Goal: Task Accomplishment & Management: Use online tool/utility

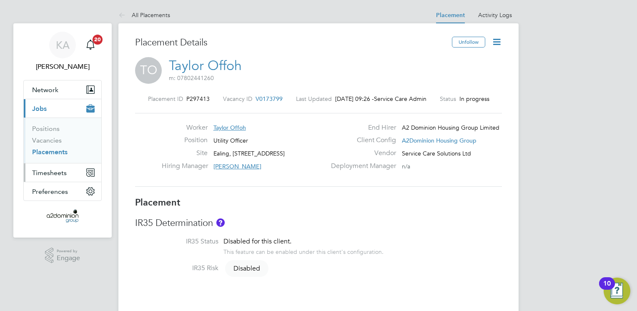
click at [50, 173] on span "Timesheets" at bounding box center [49, 173] width 35 height 8
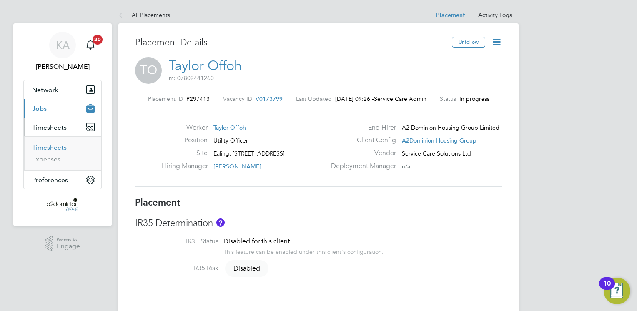
click at [48, 147] on link "Timesheets" at bounding box center [49, 147] width 35 height 8
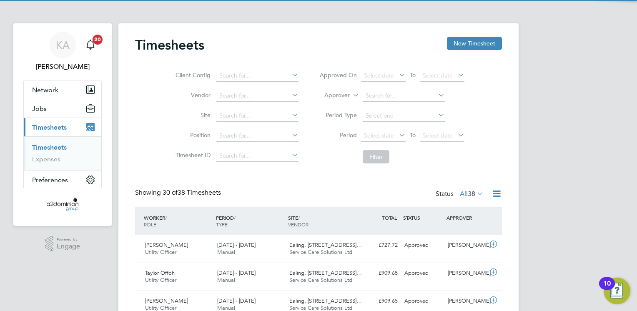
scroll to position [4, 4]
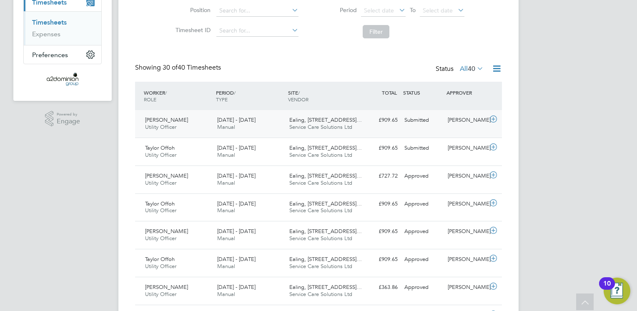
click at [158, 119] on span "[PERSON_NAME]" at bounding box center [166, 119] width 43 height 7
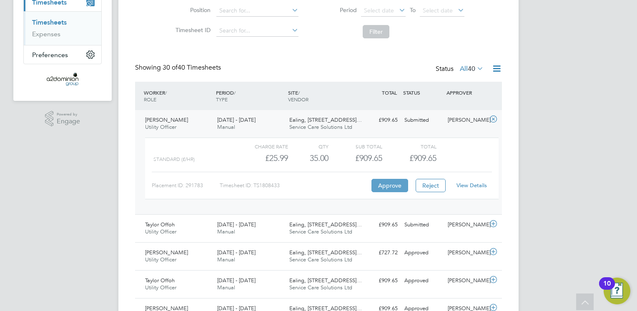
click at [381, 185] on button "Approve" at bounding box center [390, 185] width 37 height 13
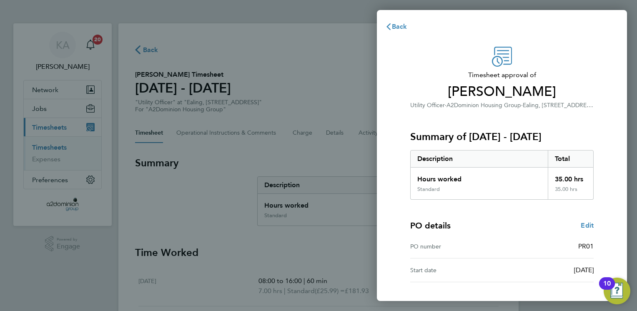
scroll to position [54, 0]
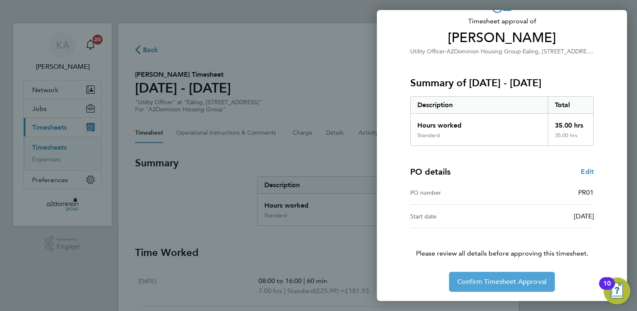
click at [517, 283] on span "Confirm Timesheet Approval" at bounding box center [502, 282] width 89 height 8
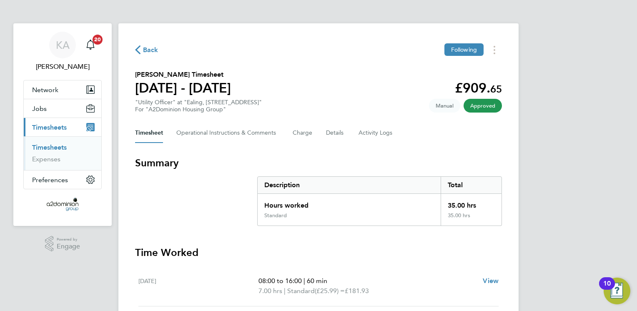
click at [48, 147] on link "Timesheets" at bounding box center [49, 147] width 35 height 8
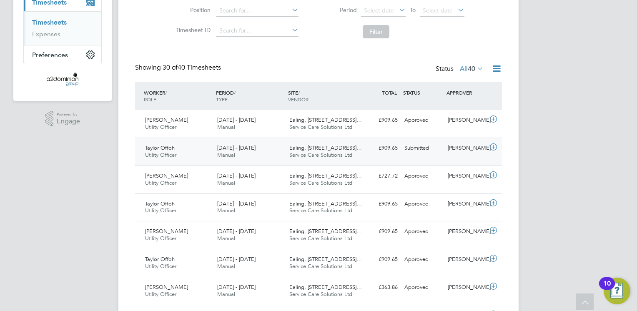
click at [160, 148] on span "Taylor Offoh" at bounding box center [160, 147] width 30 height 7
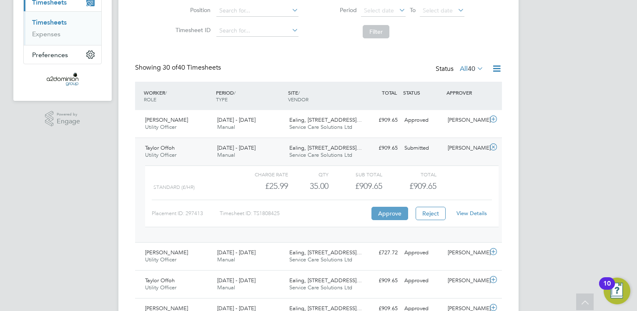
click at [388, 214] on button "Approve" at bounding box center [390, 213] width 37 height 13
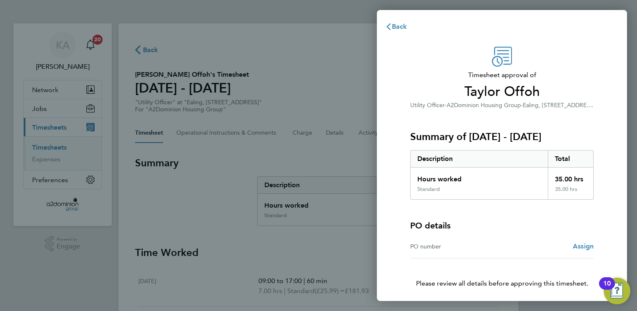
scroll to position [30, 0]
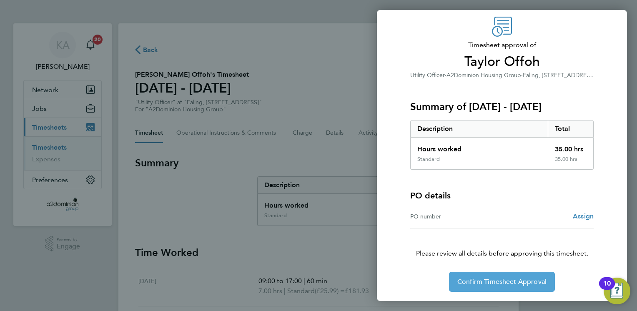
click at [499, 285] on button "Confirm Timesheet Approval" at bounding box center [502, 282] width 106 height 20
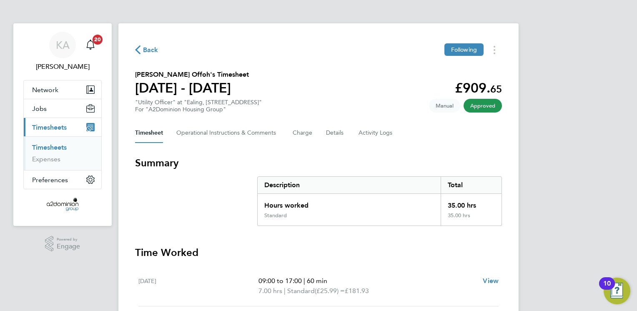
click at [37, 148] on link "Timesheets" at bounding box center [49, 147] width 35 height 8
